Goal: Transaction & Acquisition: Purchase product/service

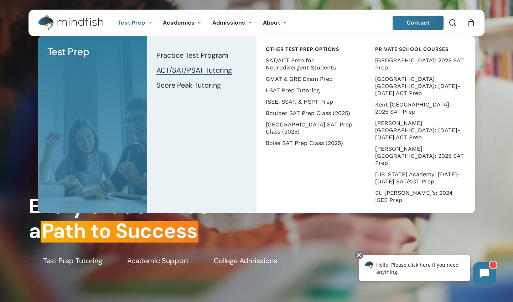
click at [182, 75] on link "ACT/SAT/PSAT Tutoring" at bounding box center [201, 70] width 95 height 15
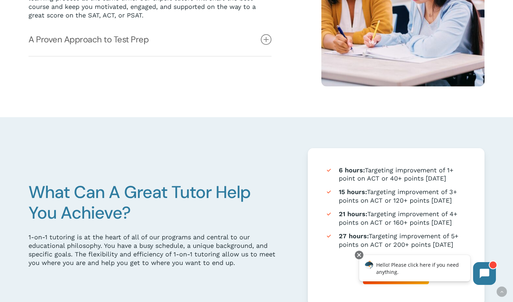
scroll to position [346, 0]
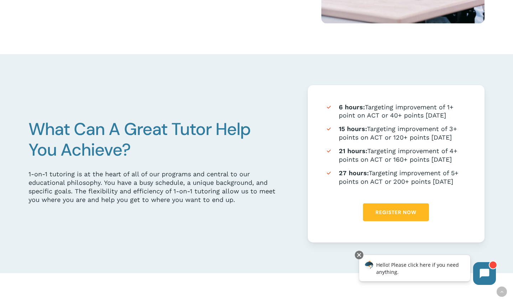
click at [418, 210] on link "Register Now" at bounding box center [396, 213] width 66 height 18
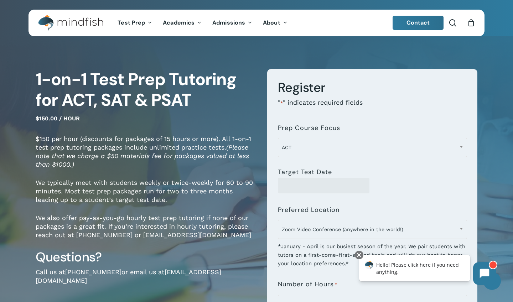
scroll to position [-1, 0]
